Goal: Information Seeking & Learning: Learn about a topic

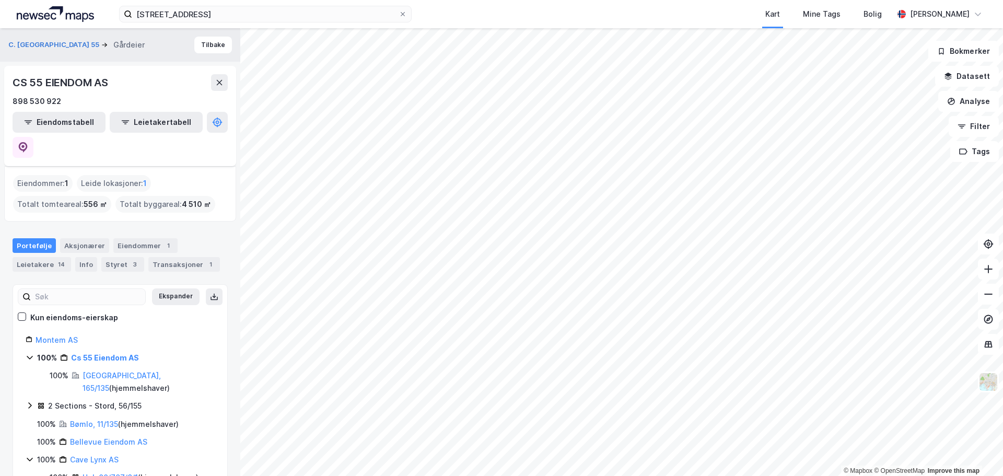
scroll to position [52, 0]
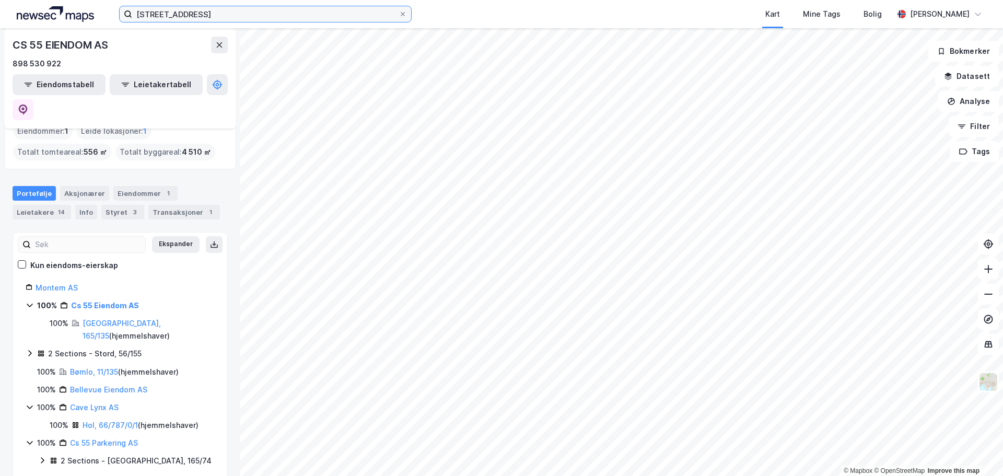
click at [202, 15] on input "[STREET_ADDRESS]" at bounding box center [265, 14] width 267 height 16
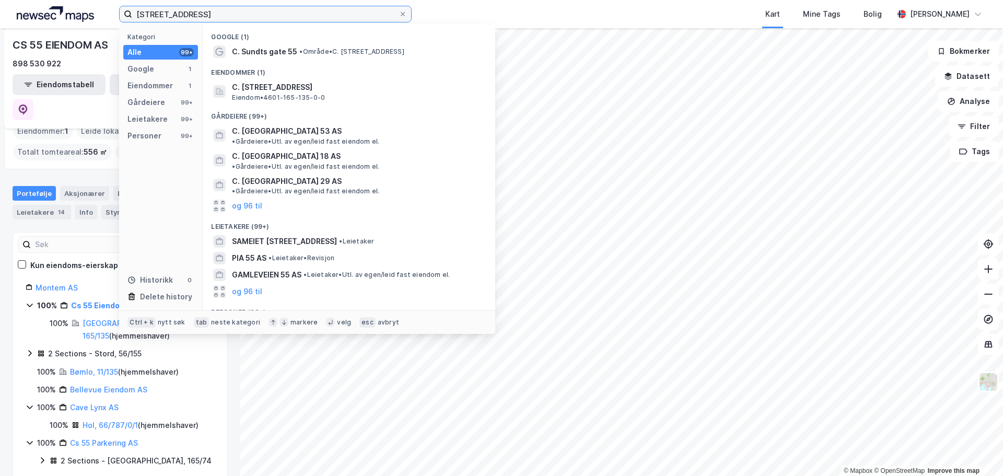
click at [202, 15] on input "[STREET_ADDRESS]" at bounding box center [265, 14] width 267 height 16
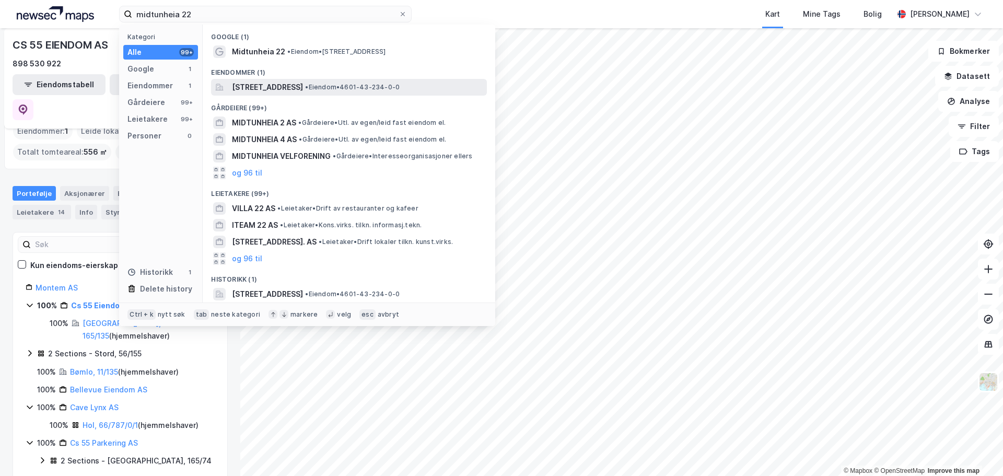
click at [295, 86] on span "[STREET_ADDRESS]" at bounding box center [267, 87] width 71 height 13
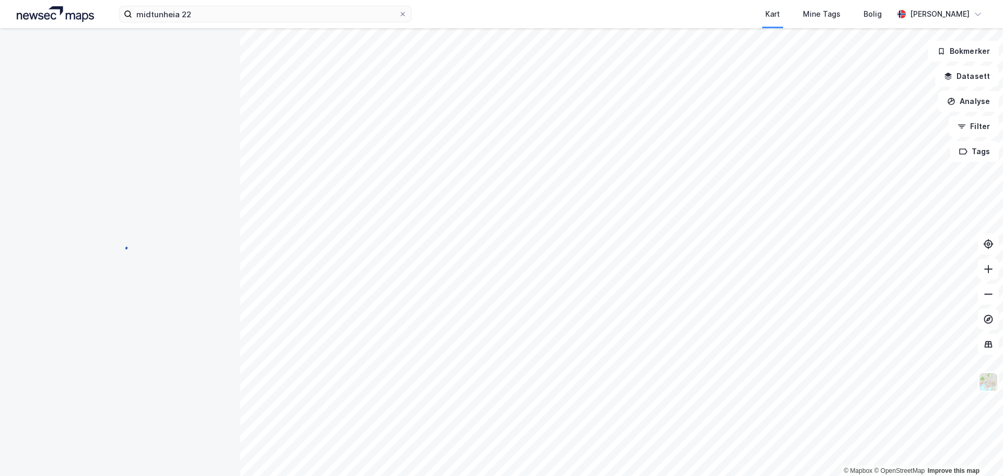
scroll to position [3, 0]
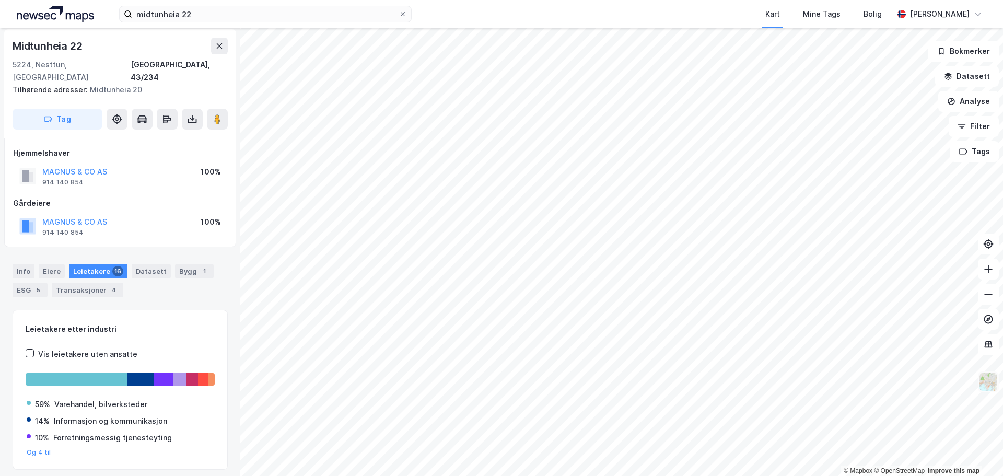
click at [985, 383] on img at bounding box center [989, 382] width 20 height 20
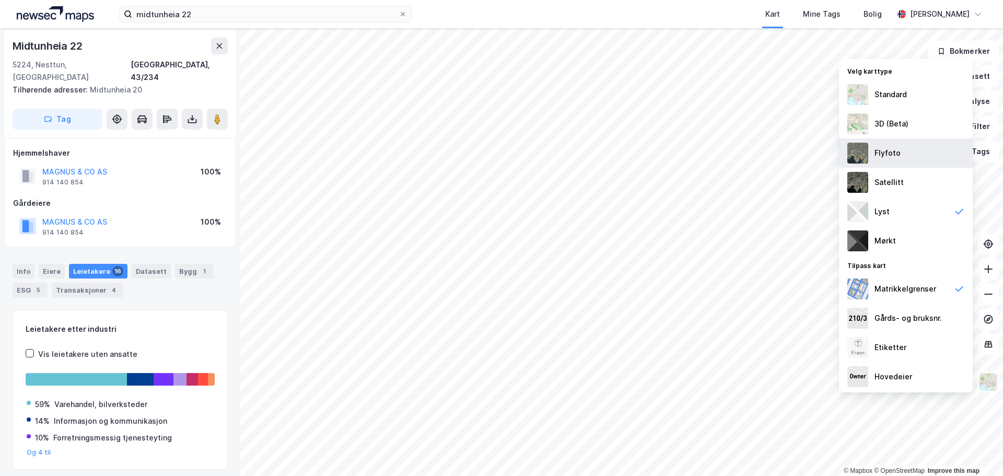
click at [934, 152] on div "Flyfoto" at bounding box center [906, 152] width 134 height 29
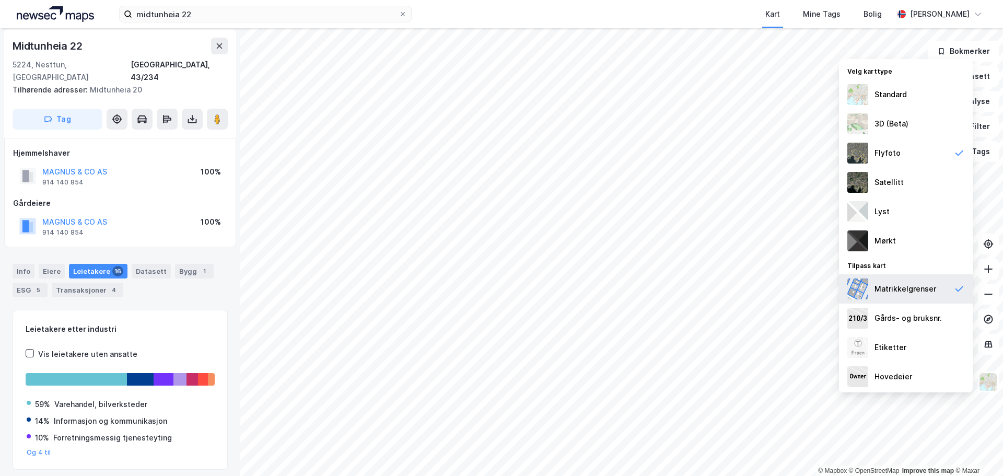
click at [898, 284] on div "Matrikkelgrenser" at bounding box center [906, 289] width 62 height 13
click at [885, 188] on div "Satellitt" at bounding box center [889, 182] width 29 height 13
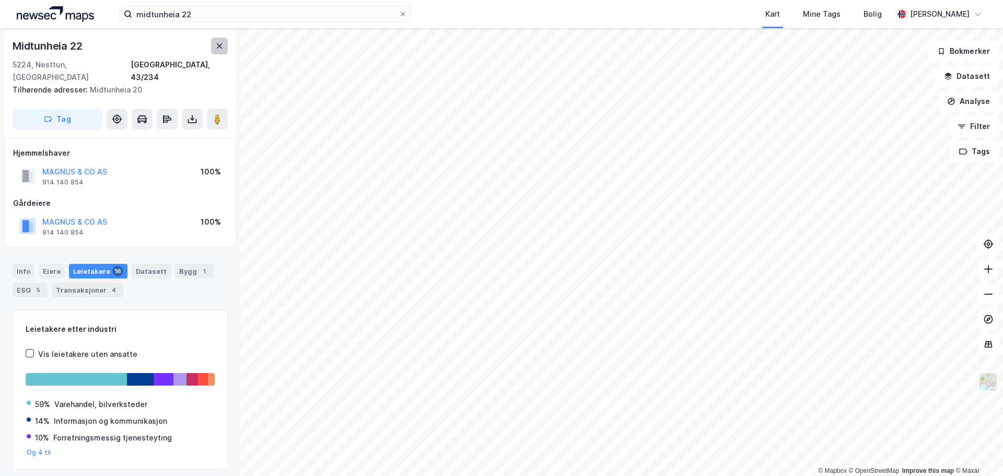
click at [217, 52] on button at bounding box center [219, 46] width 17 height 17
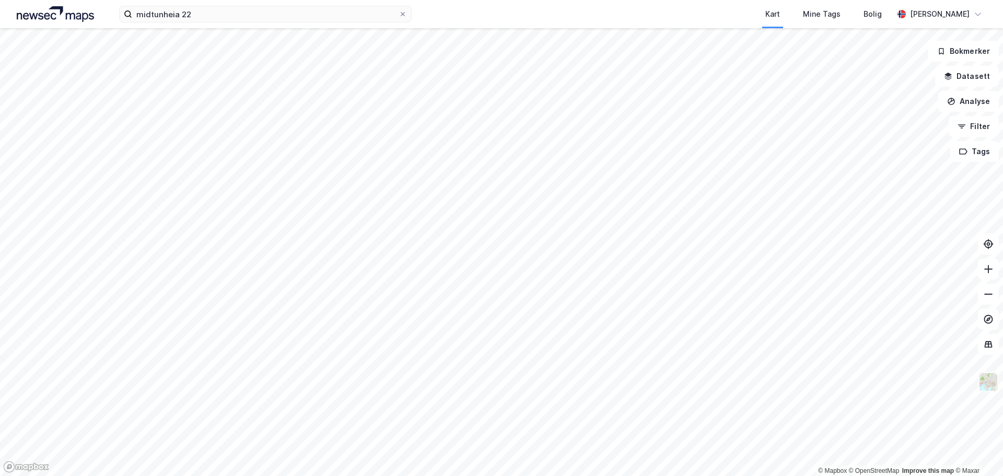
click at [988, 384] on img at bounding box center [989, 382] width 20 height 20
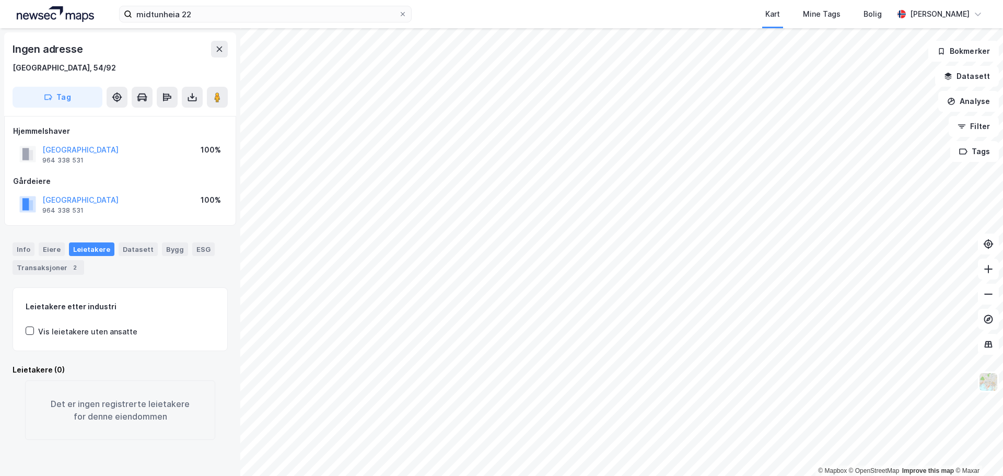
click at [210, 49] on div "Ingen adresse" at bounding box center [120, 49] width 215 height 17
click at [215, 48] on button at bounding box center [219, 49] width 17 height 17
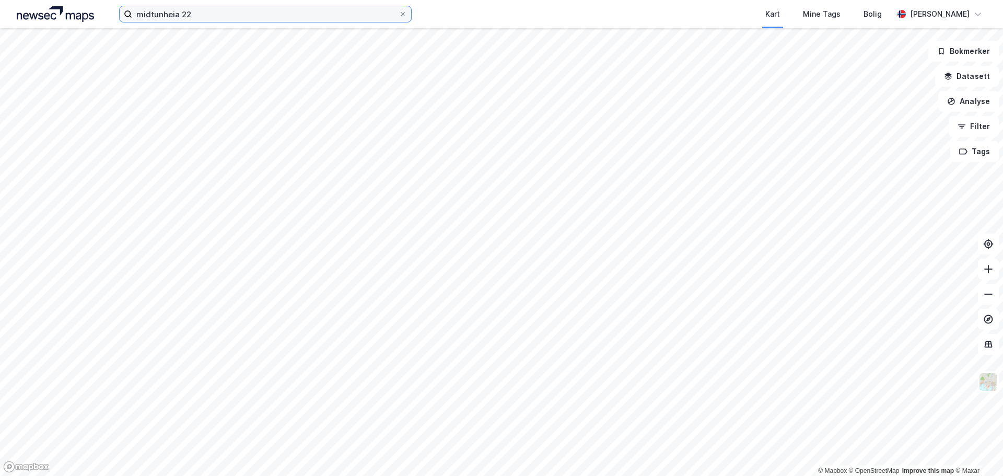
click at [211, 20] on input "midtunheia 22" at bounding box center [265, 14] width 267 height 16
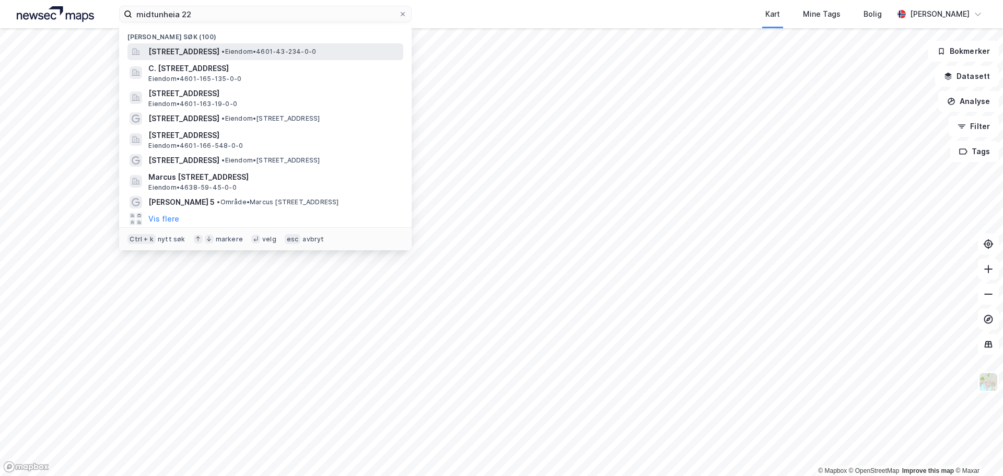
click at [214, 51] on span "[STREET_ADDRESS]" at bounding box center [183, 51] width 71 height 13
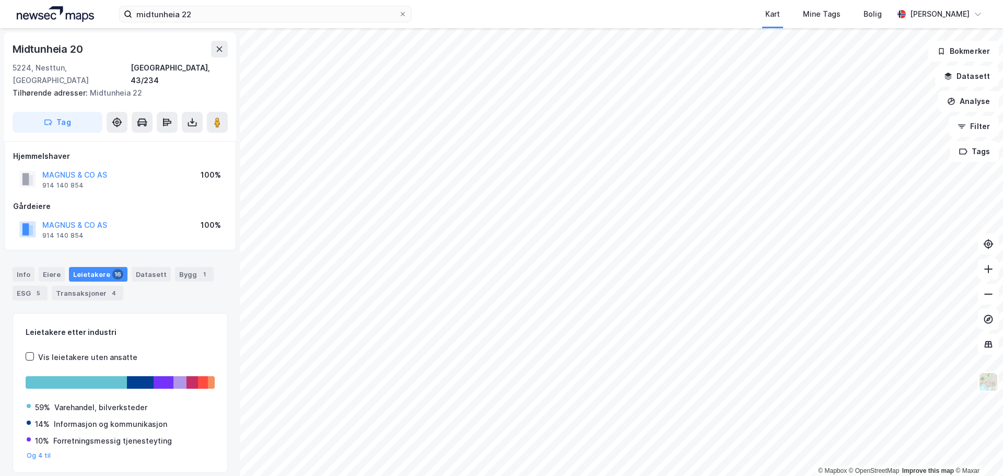
scroll to position [3, 0]
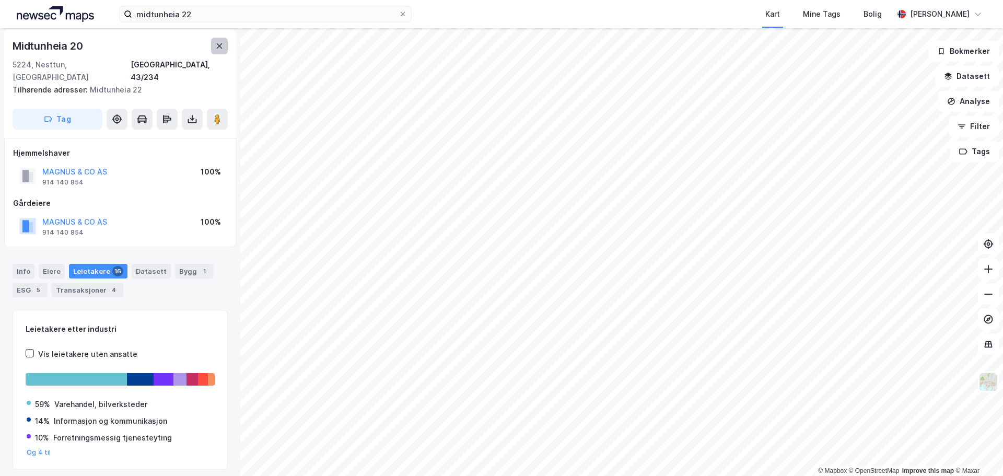
click at [222, 54] on button at bounding box center [219, 46] width 17 height 17
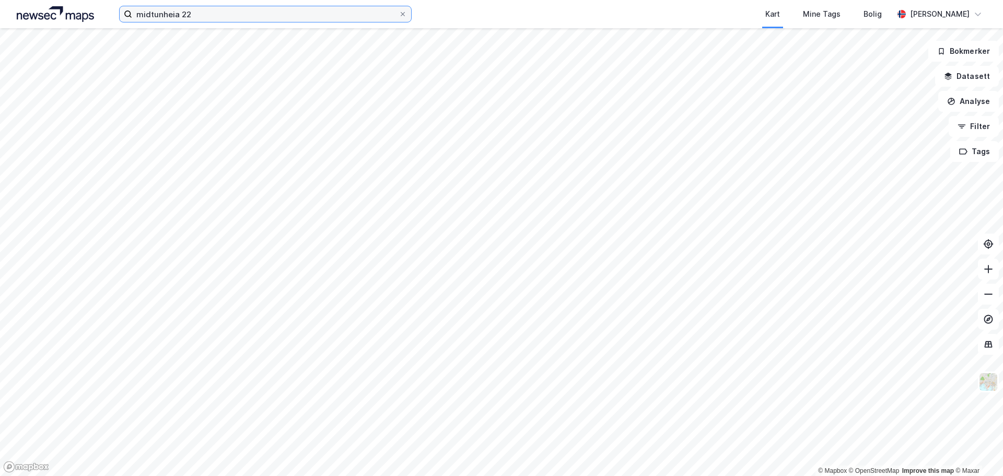
click at [270, 17] on input "midtunheia 22" at bounding box center [265, 14] width 267 height 16
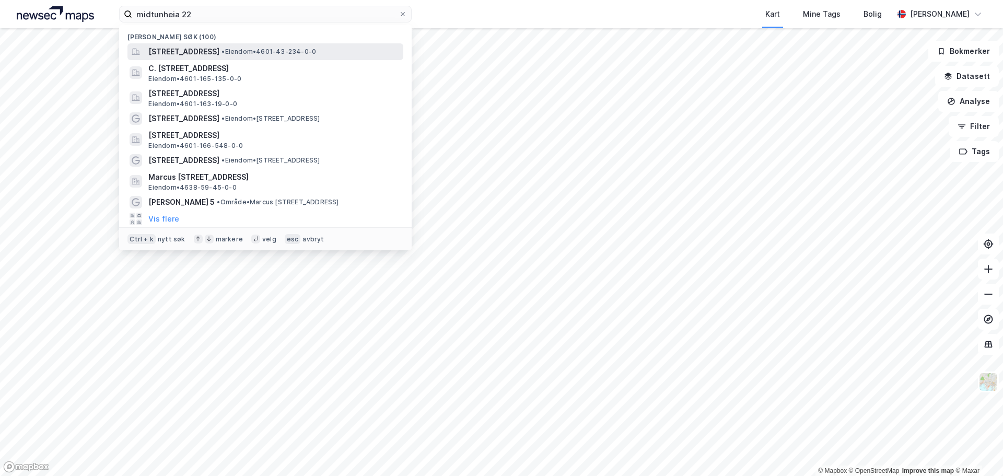
click at [219, 52] on span "[STREET_ADDRESS]" at bounding box center [183, 51] width 71 height 13
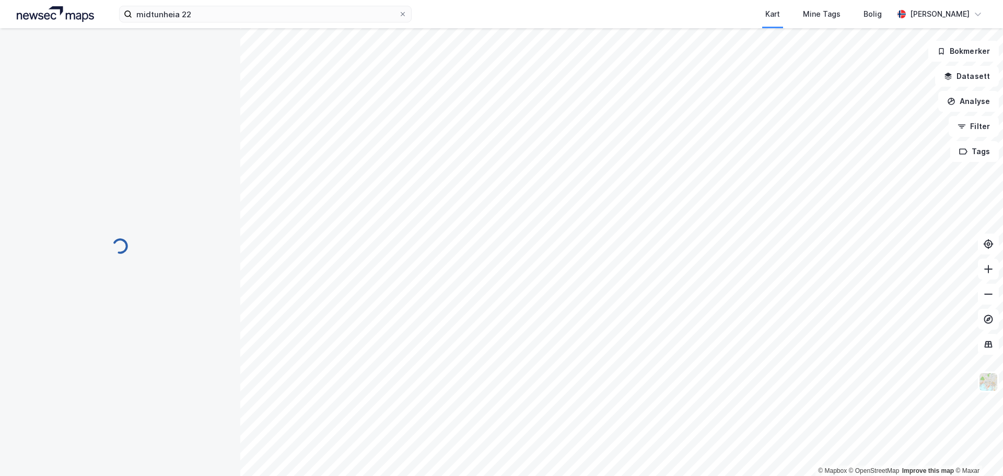
scroll to position [3, 0]
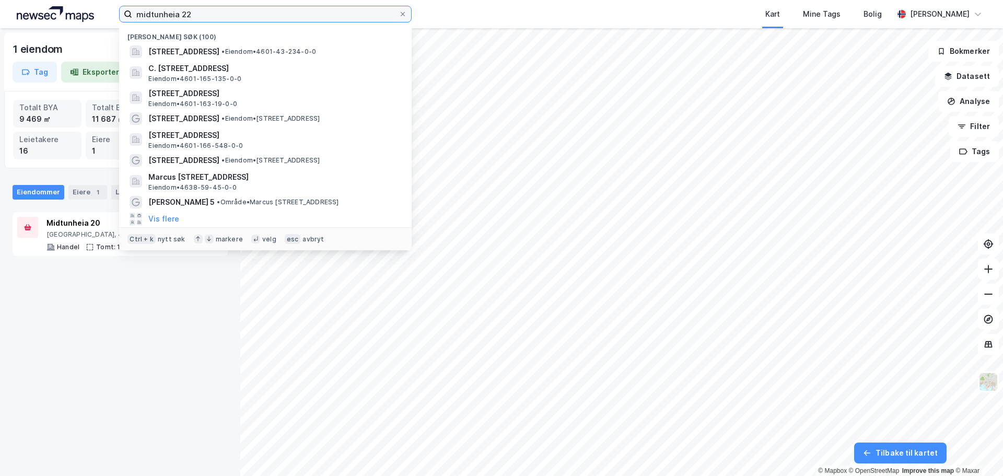
click at [343, 16] on input "midtunheia 22" at bounding box center [265, 14] width 267 height 16
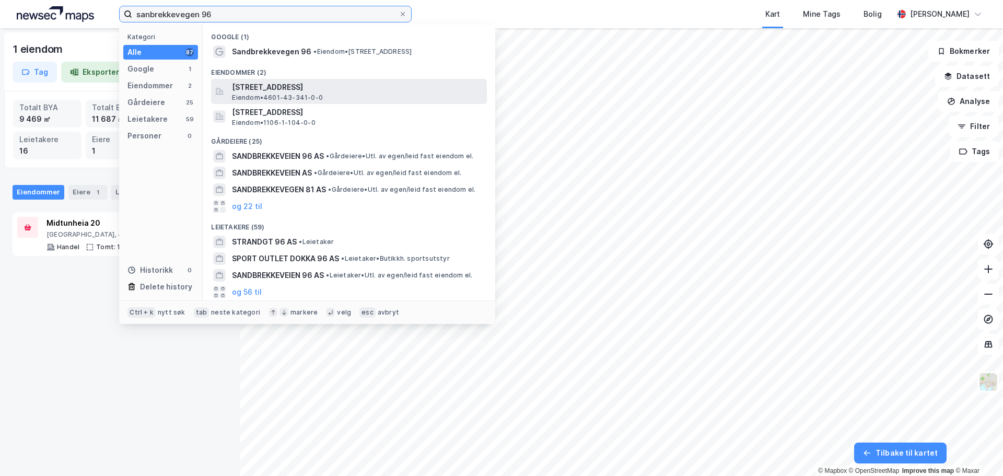
type input "sanbrekkevegen 96"
click at [344, 88] on span "[STREET_ADDRESS]" at bounding box center [357, 87] width 251 height 13
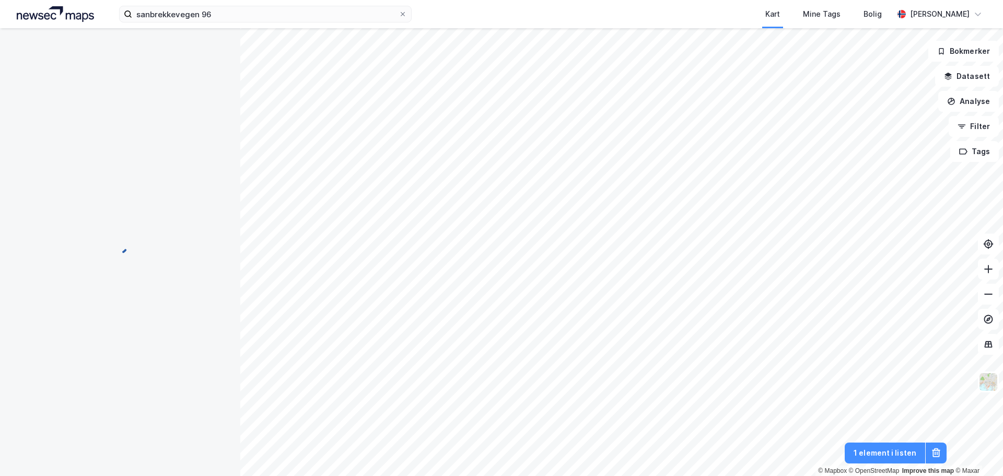
scroll to position [3, 0]
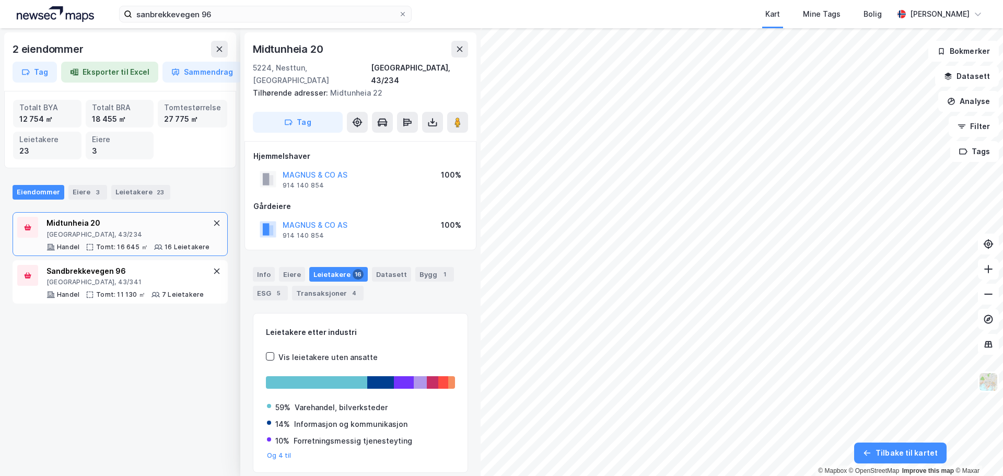
scroll to position [3, 0]
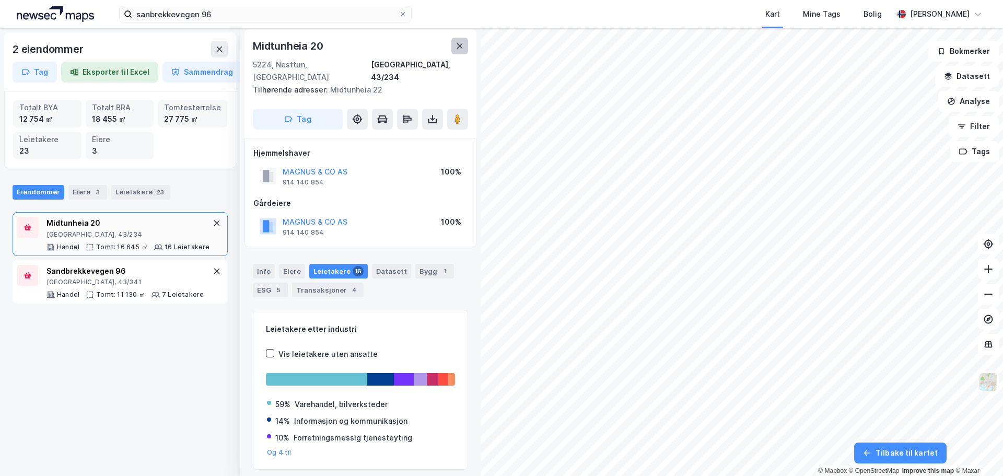
click at [462, 49] on icon at bounding box center [460, 45] width 6 height 5
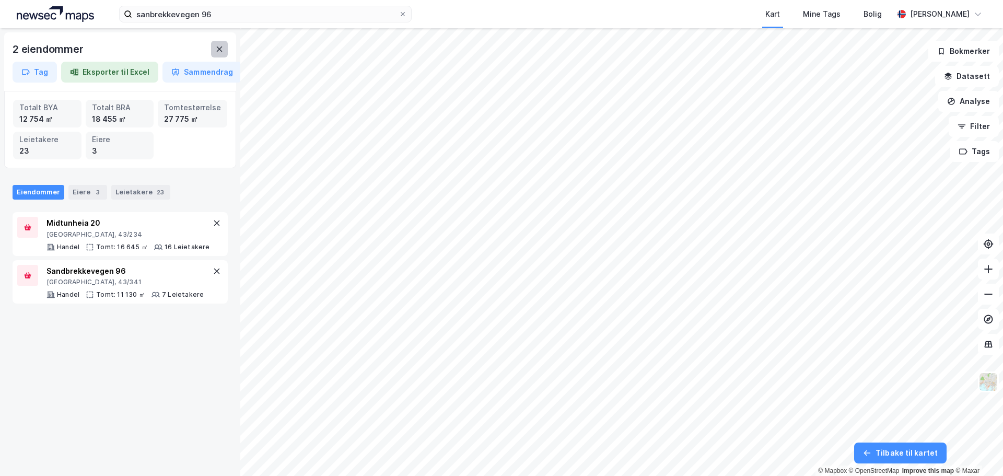
click at [216, 45] on icon at bounding box center [219, 49] width 8 height 8
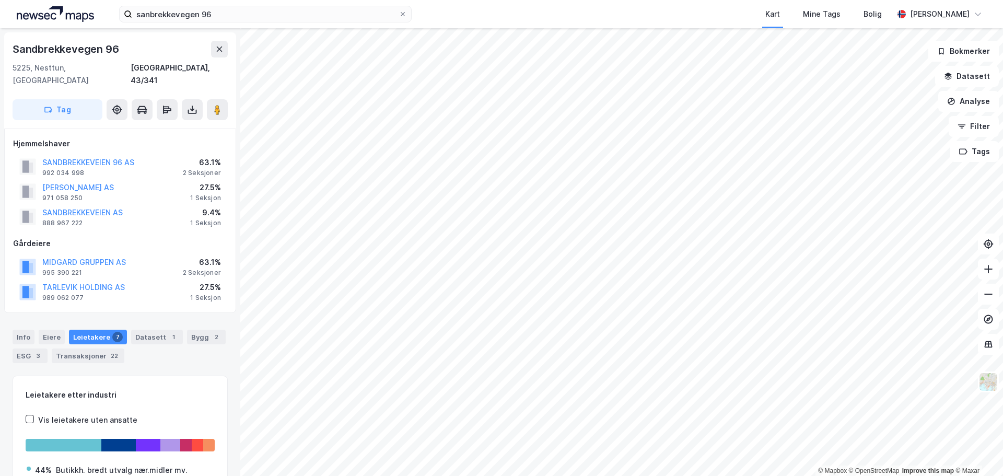
scroll to position [3, 0]
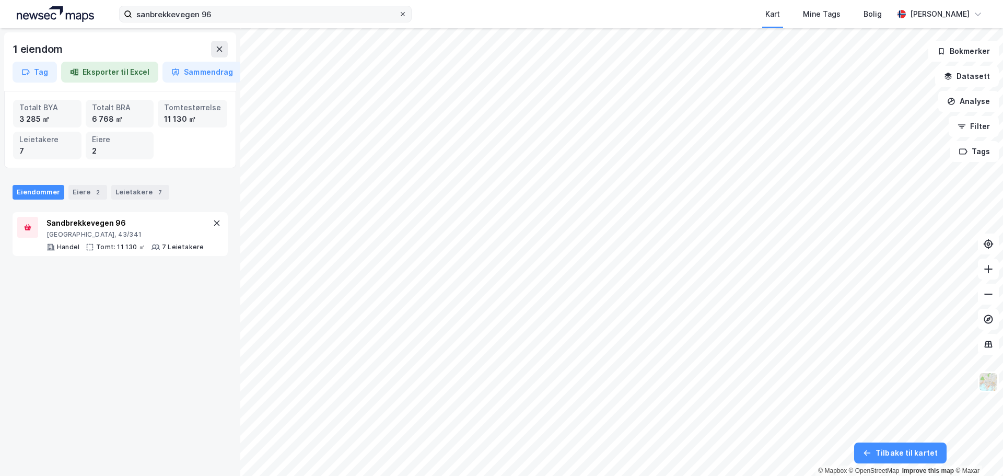
click at [405, 16] on icon at bounding box center [403, 14] width 4 height 4
click at [399, 16] on input "sanbrekkevegen 96" at bounding box center [265, 14] width 267 height 16
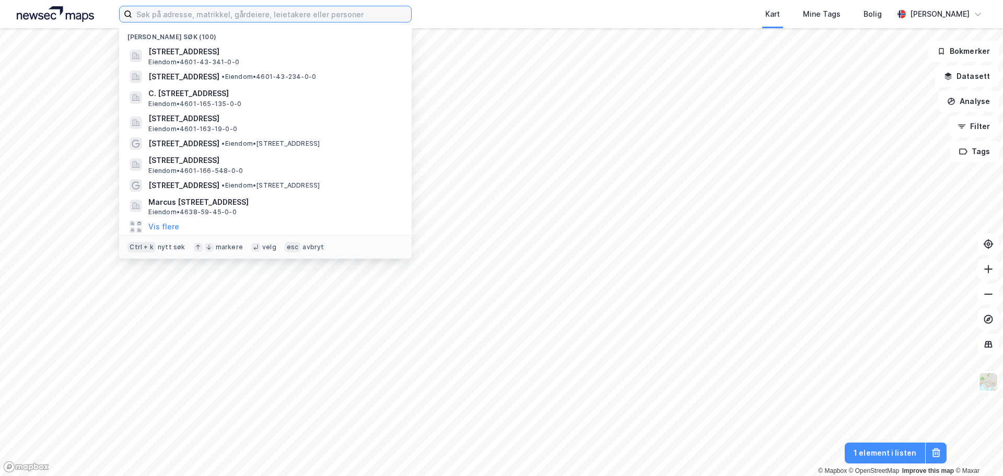
click at [308, 16] on input at bounding box center [271, 14] width 279 height 16
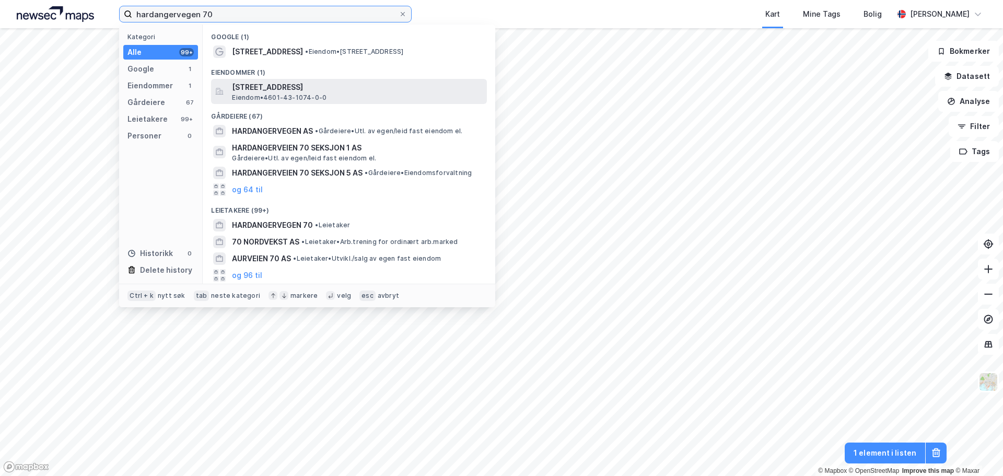
type input "hardangervegen 70"
click at [295, 89] on span "[STREET_ADDRESS]" at bounding box center [357, 87] width 251 height 13
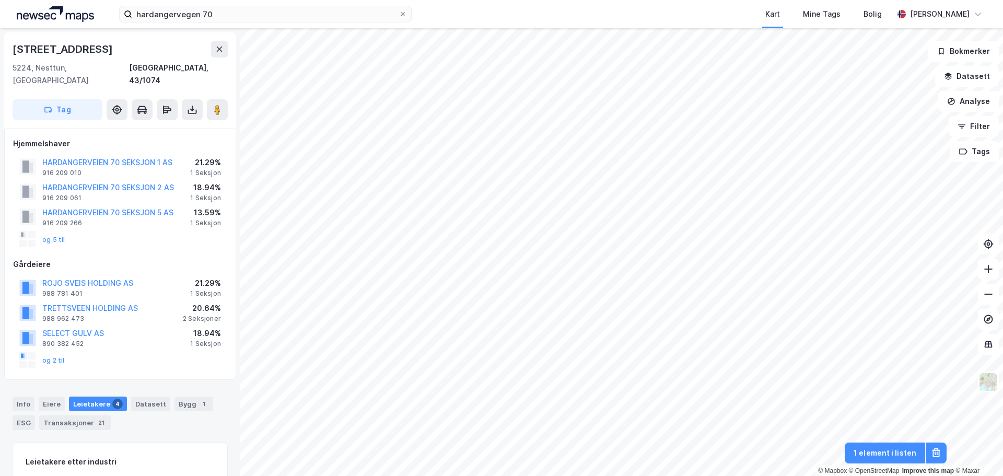
scroll to position [3, 0]
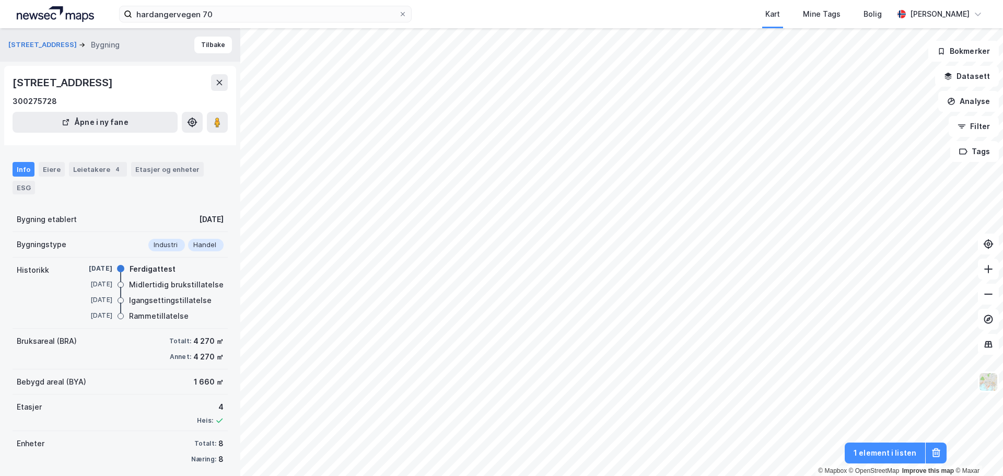
scroll to position [3, 0]
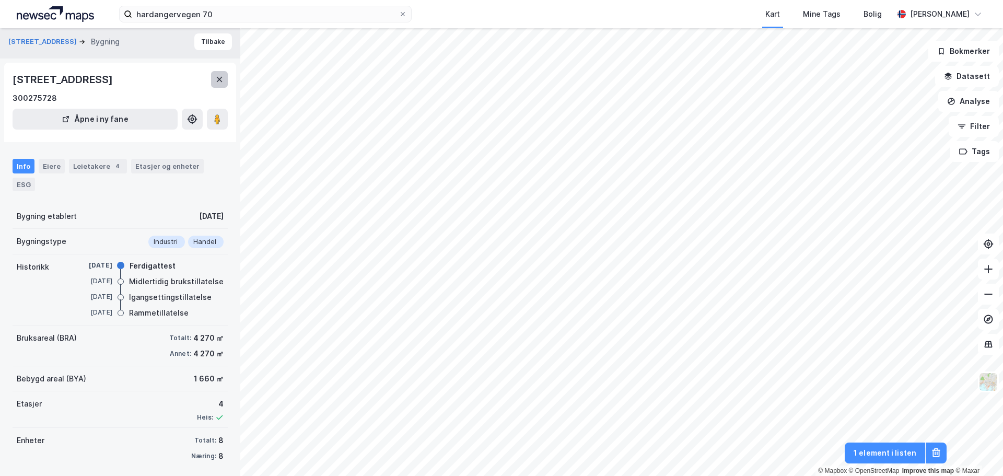
click at [223, 83] on icon at bounding box center [219, 79] width 8 height 8
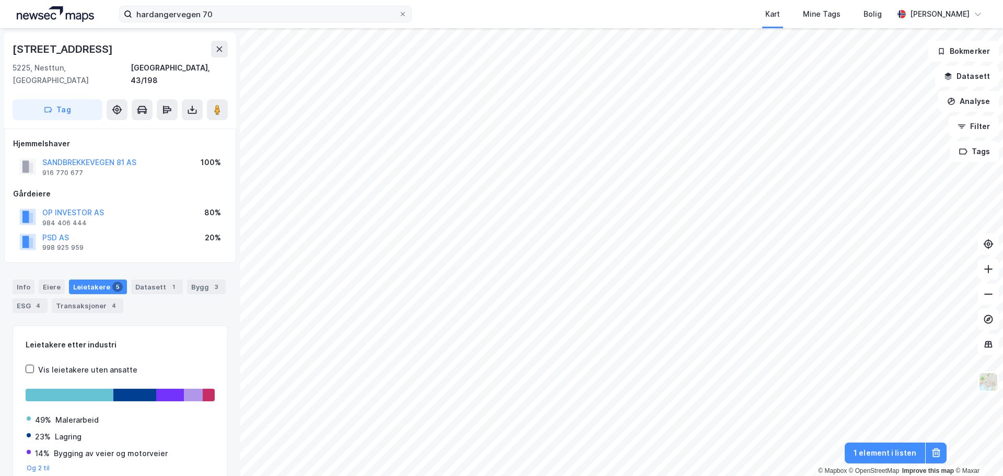
scroll to position [3, 0]
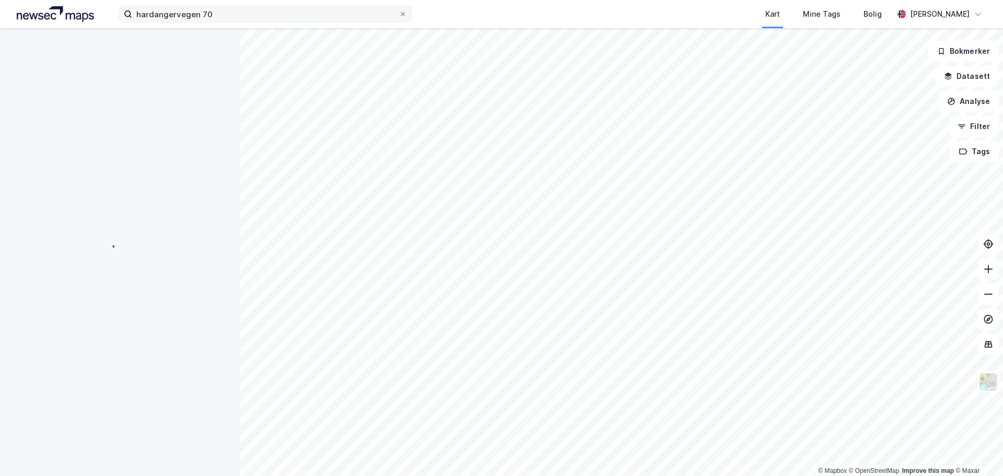
scroll to position [3, 0]
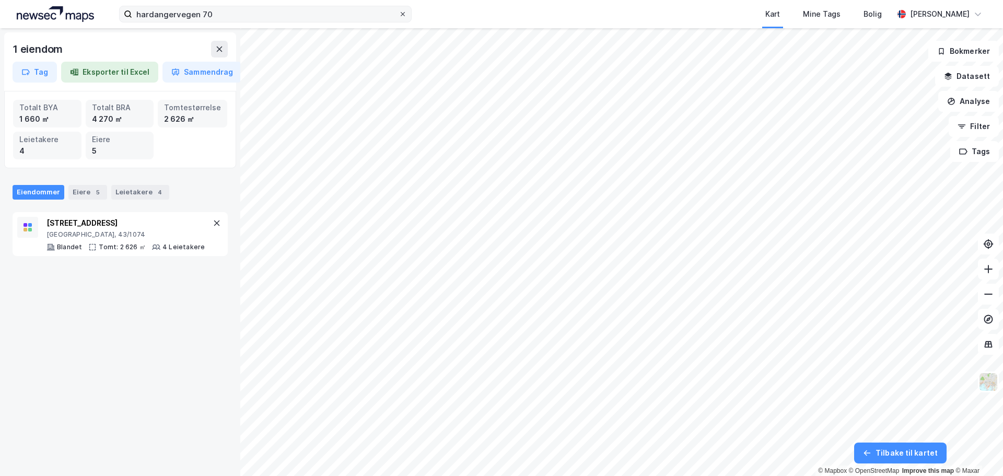
click at [404, 18] on div at bounding box center [403, 14] width 6 height 8
click at [399, 18] on input "hardangervegen 70" at bounding box center [265, 14] width 267 height 16
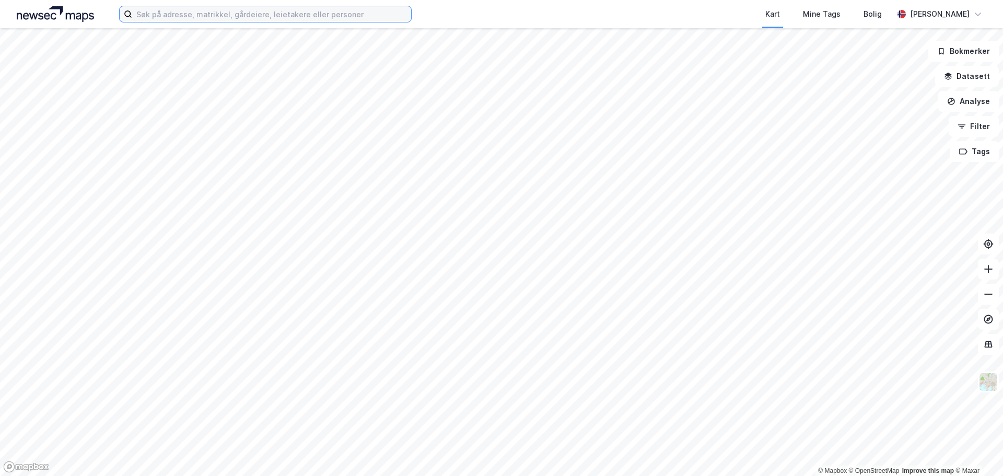
click at [244, 18] on input at bounding box center [271, 14] width 279 height 16
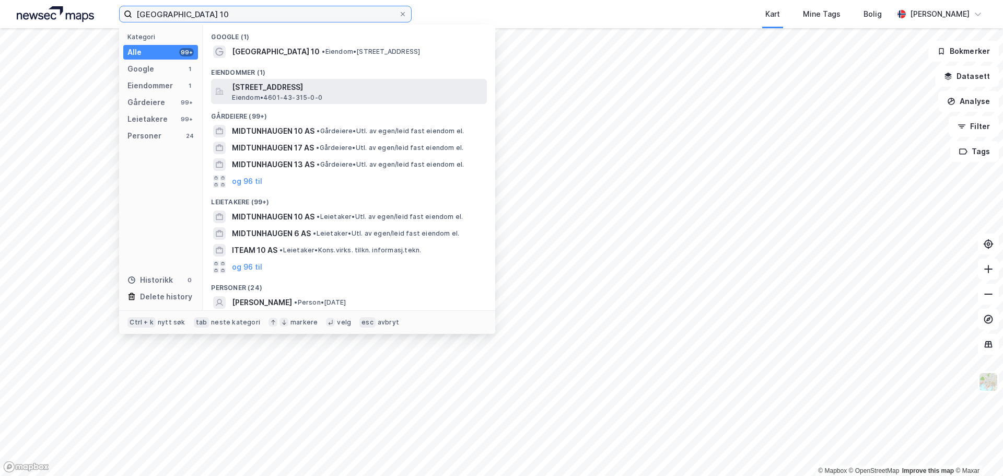
type input "[GEOGRAPHIC_DATA] 10"
click at [268, 92] on span "[STREET_ADDRESS]" at bounding box center [357, 87] width 251 height 13
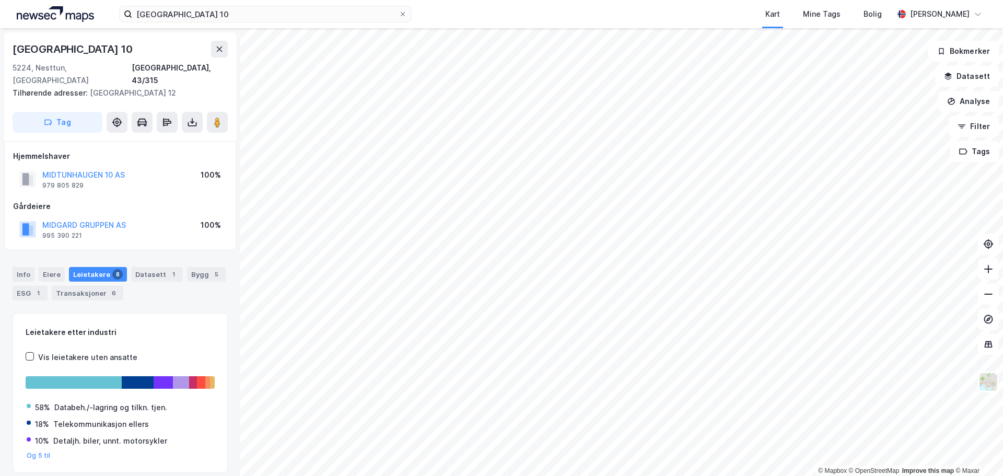
scroll to position [3, 0]
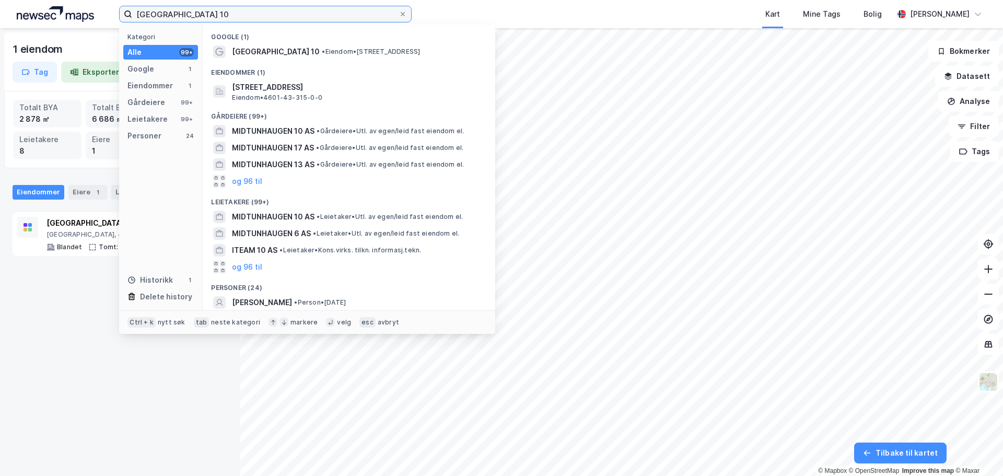
click at [230, 13] on input "[GEOGRAPHIC_DATA] 10" at bounding box center [265, 14] width 267 height 16
click at [401, 13] on icon at bounding box center [403, 14] width 6 height 6
click at [399, 13] on input "[GEOGRAPHIC_DATA] 10" at bounding box center [265, 14] width 267 height 16
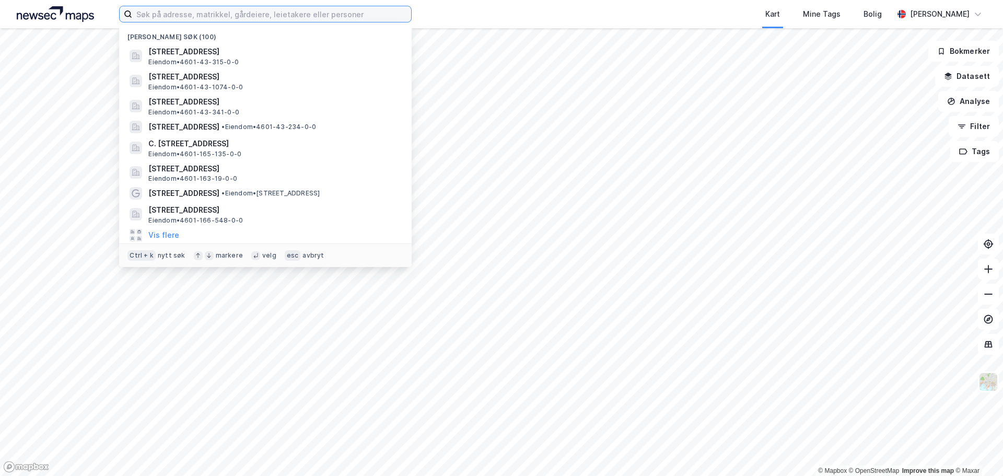
click at [287, 17] on input at bounding box center [271, 14] width 279 height 16
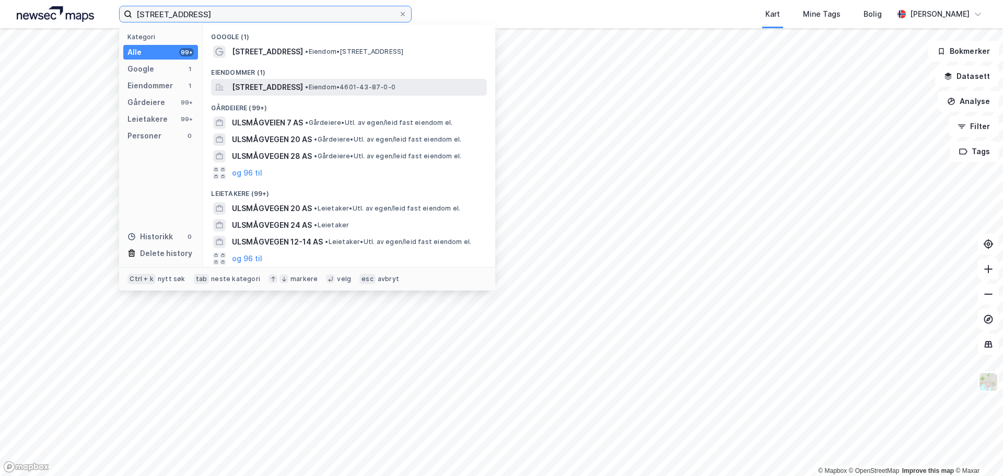
type input "[STREET_ADDRESS]"
click at [298, 86] on span "[STREET_ADDRESS]" at bounding box center [267, 87] width 71 height 13
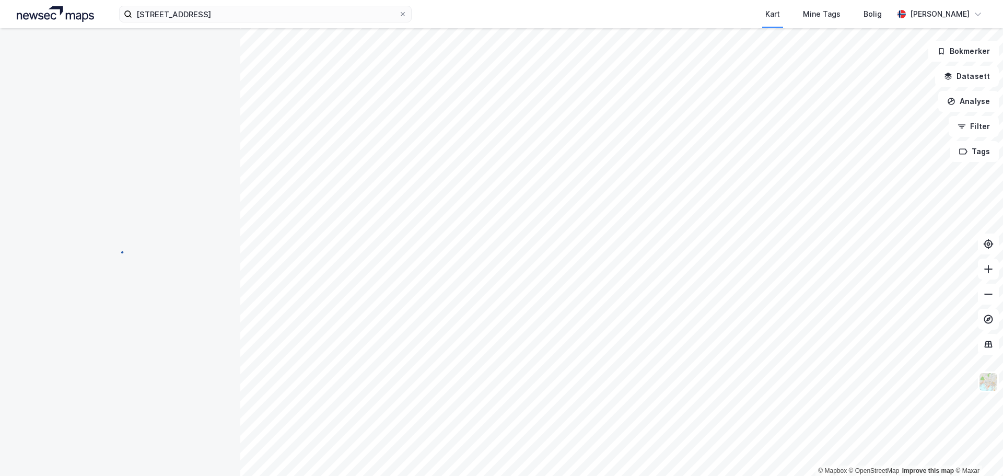
scroll to position [3, 0]
